Goal: Navigation & Orientation: Find specific page/section

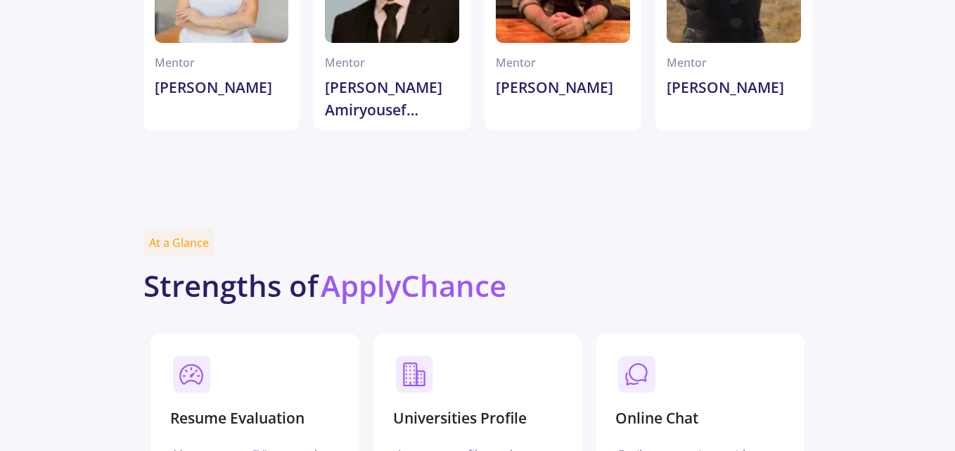
scroll to position [4258, 0]
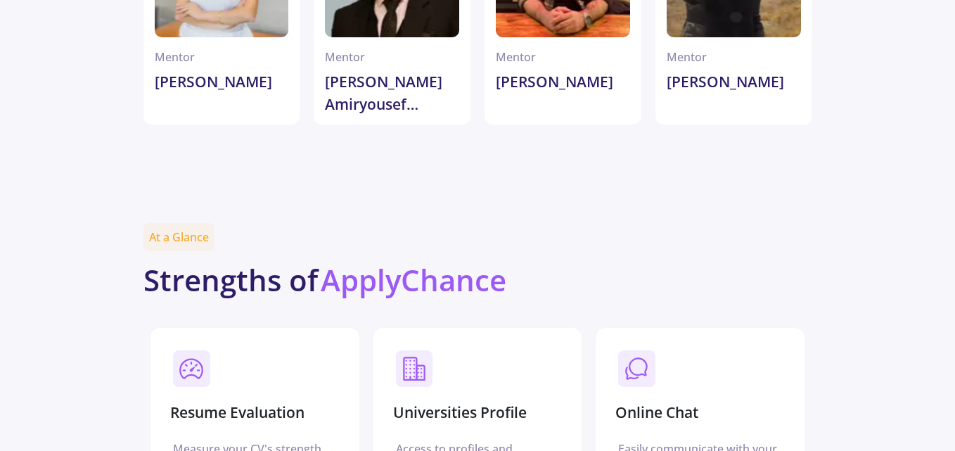
click at [705, 345] on section "Online Chat" at bounding box center [700, 386] width 175 height 83
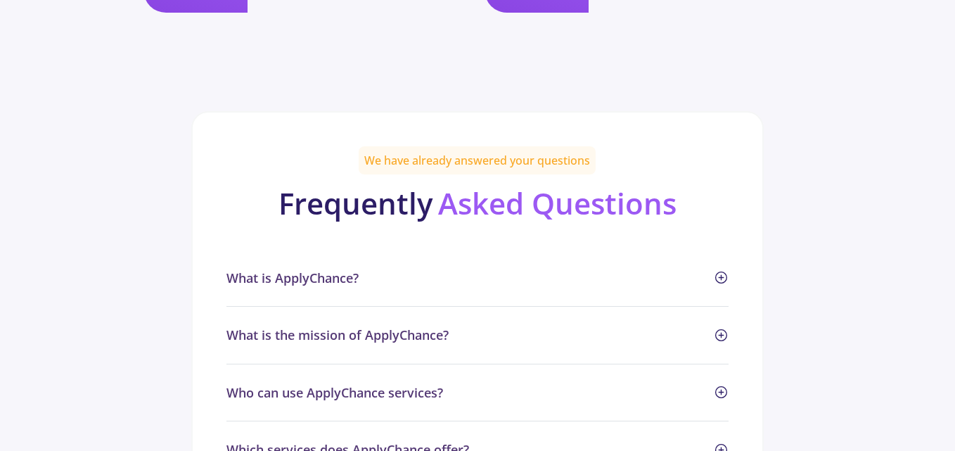
scroll to position [5980, 0]
click at [717, 267] on span "What is ApplyChance?" at bounding box center [477, 278] width 503 height 23
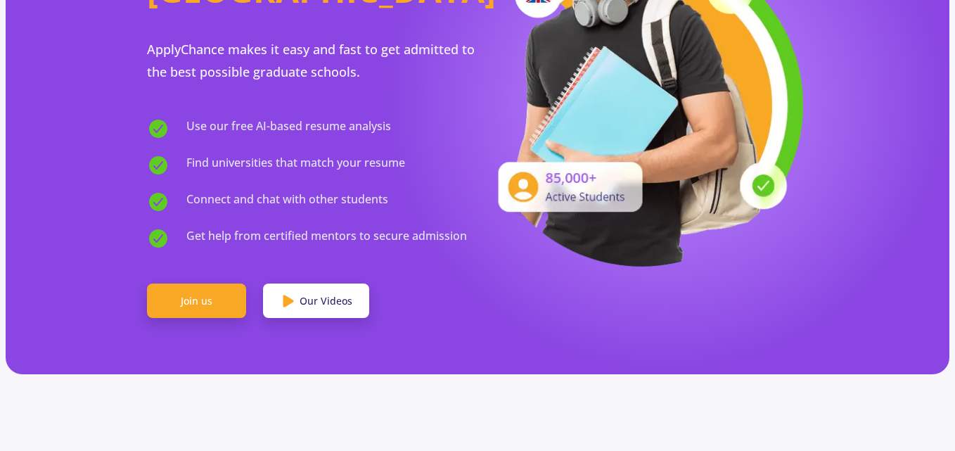
scroll to position [0, 0]
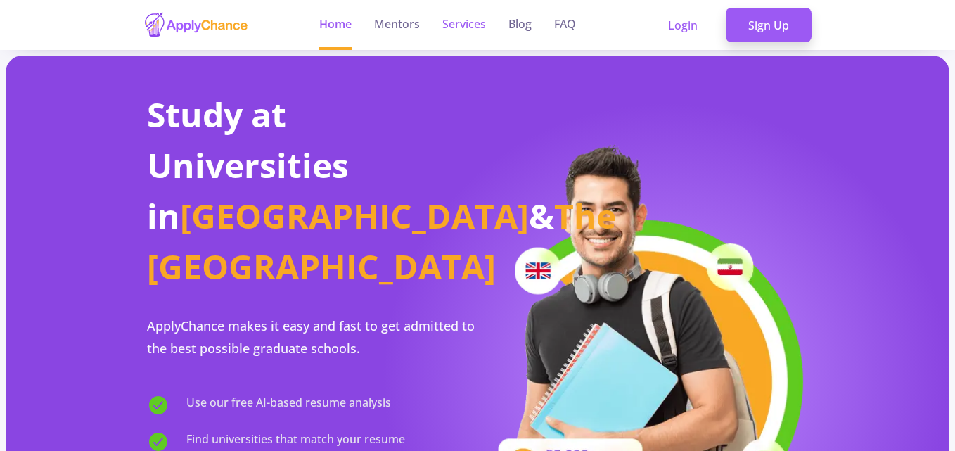
click at [472, 22] on link "Services" at bounding box center [464, 25] width 44 height 50
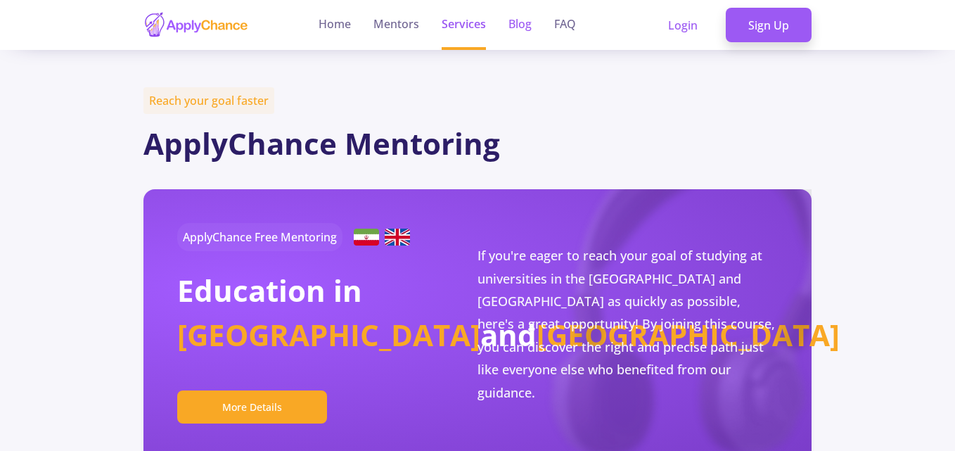
click at [523, 27] on link "Blog" at bounding box center [519, 25] width 23 height 50
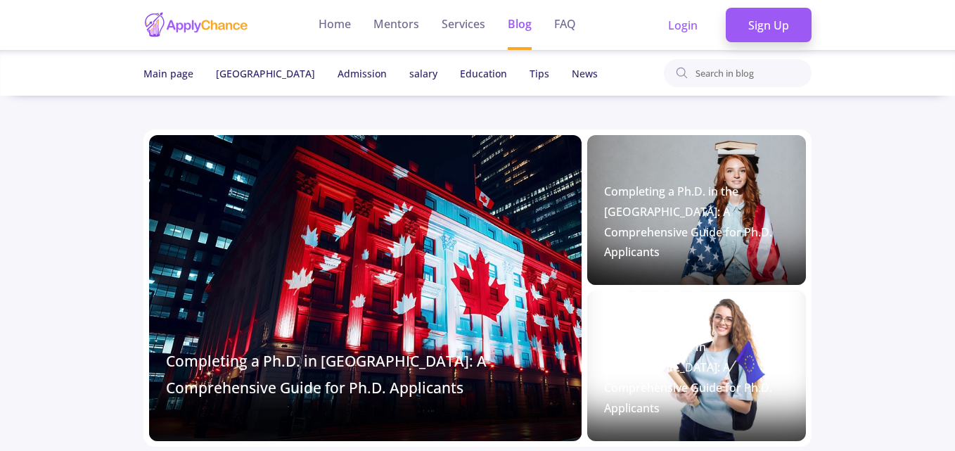
click at [578, 23] on ul "Home Mentors Services Blog FAQ" at bounding box center [447, 25] width 280 height 50
click at [572, 26] on link "FAQ" at bounding box center [565, 25] width 22 height 50
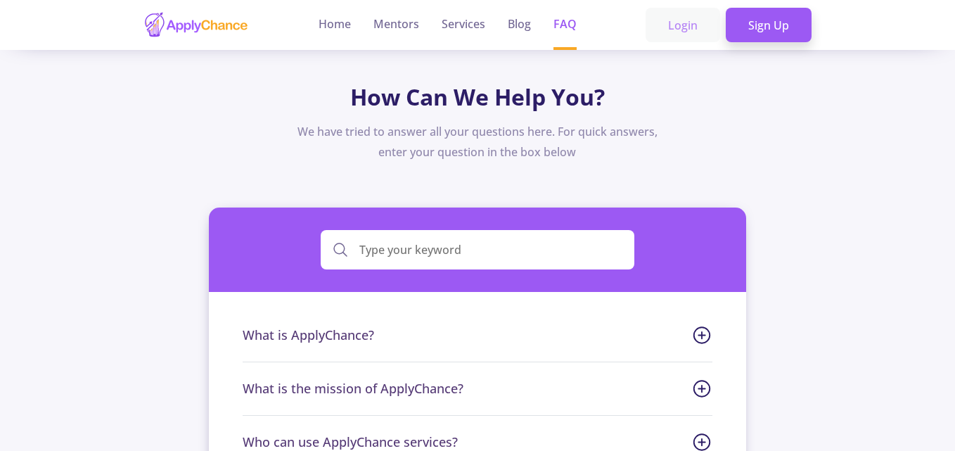
click at [697, 39] on link "Login" at bounding box center [683, 25] width 75 height 35
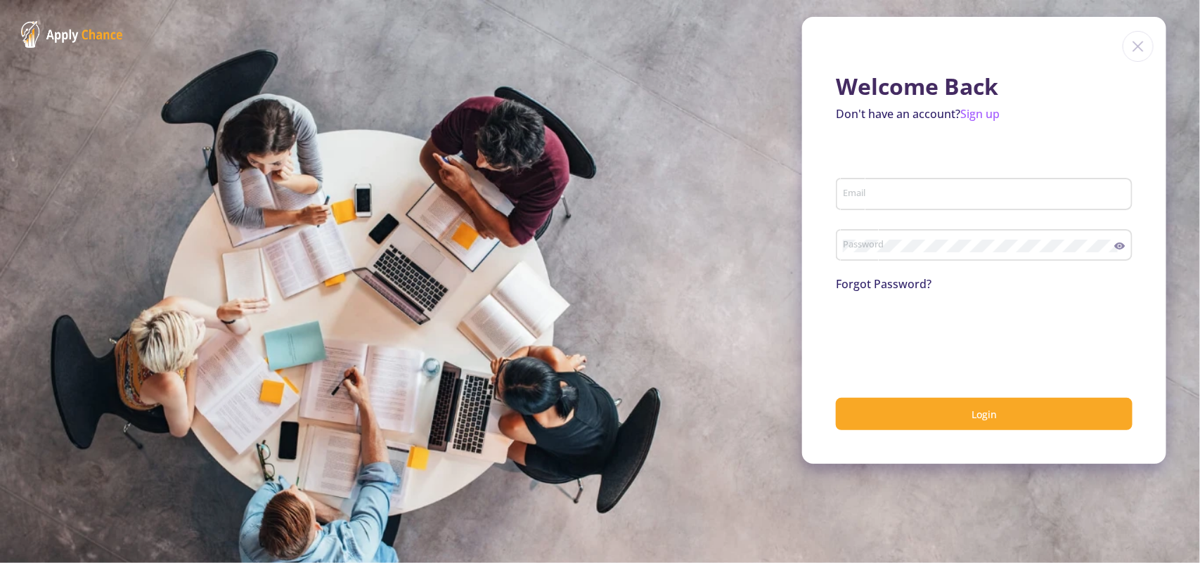
drag, startPoint x: 768, startPoint y: 3, endPoint x: 605, endPoint y: 271, distance: 314.3
click at [605, 271] on section "Welcome Back Don't have an account? Sign up Email Password Forgot Password? Log…" at bounding box center [600, 281] width 1200 height 563
click at [1134, 44] on img at bounding box center [1138, 46] width 31 height 31
